Goal: Task Accomplishment & Management: Manage account settings

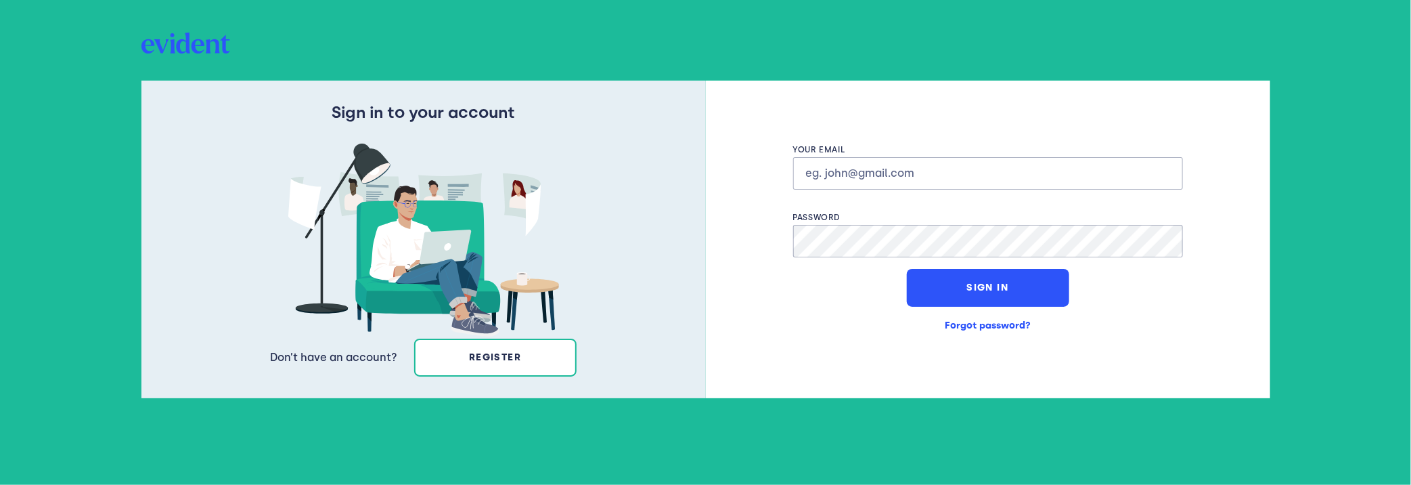
click at [849, 171] on input "text" at bounding box center [988, 173] width 390 height 32
click at [750, 154] on div "Your email Password Sign In Forgot password?" at bounding box center [988, 239] width 565 height 317
click at [856, 171] on input "text" at bounding box center [988, 173] width 390 height 32
type input "[EMAIL_ADDRESS][DOMAIN_NAME]"
click at [964, 292] on button "Sign In" at bounding box center [988, 288] width 162 height 38
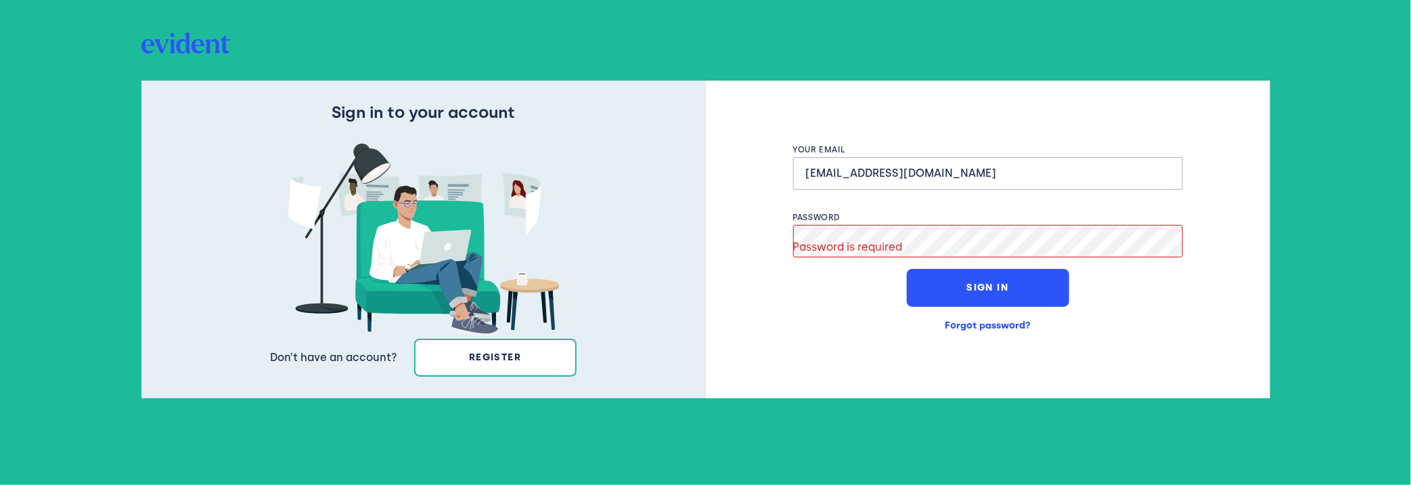
click at [987, 324] on button "Forgot password?" at bounding box center [988, 326] width 162 height 38
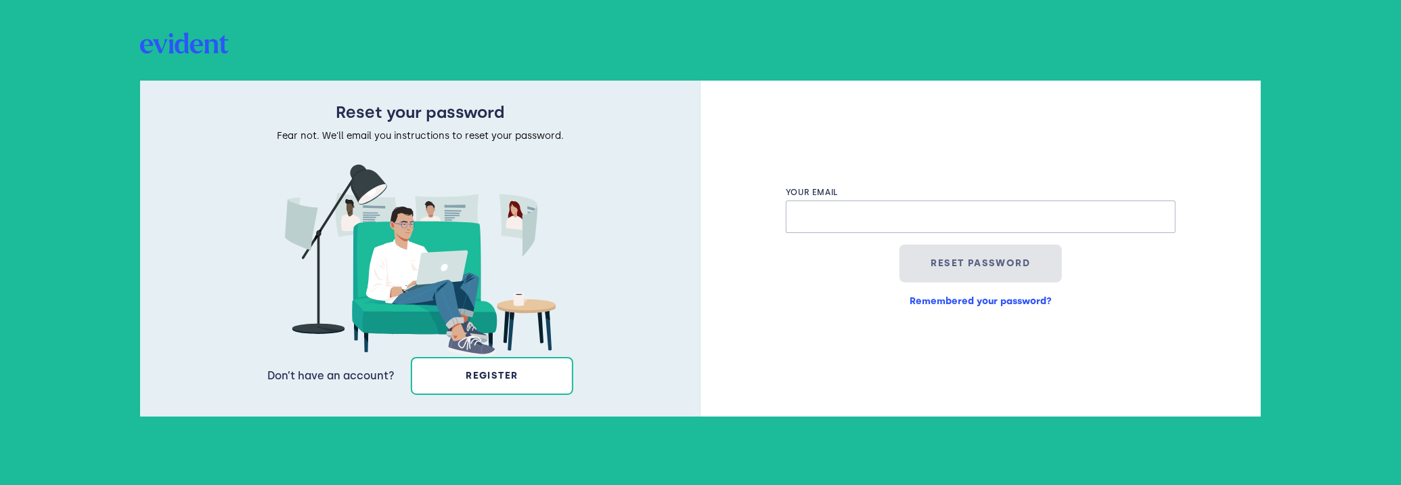
click at [815, 221] on input "text" at bounding box center [981, 216] width 390 height 32
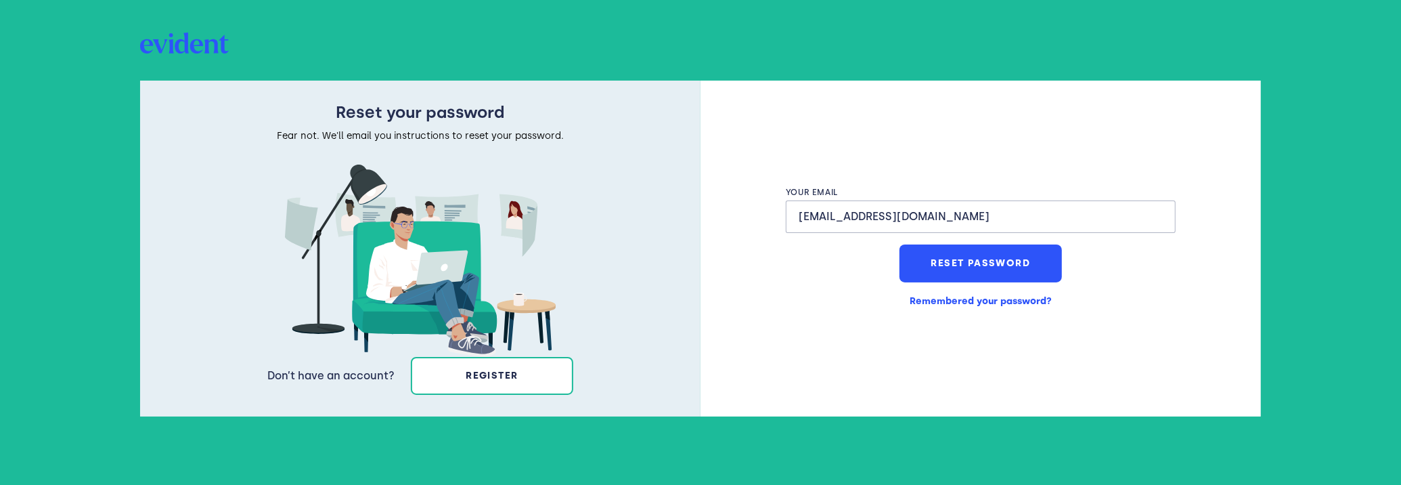
type input "[EMAIL_ADDRESS][DOMAIN_NAME]"
click at [510, 377] on button "register" at bounding box center [492, 376] width 162 height 38
